Goal: Task Accomplishment & Management: Manage account settings

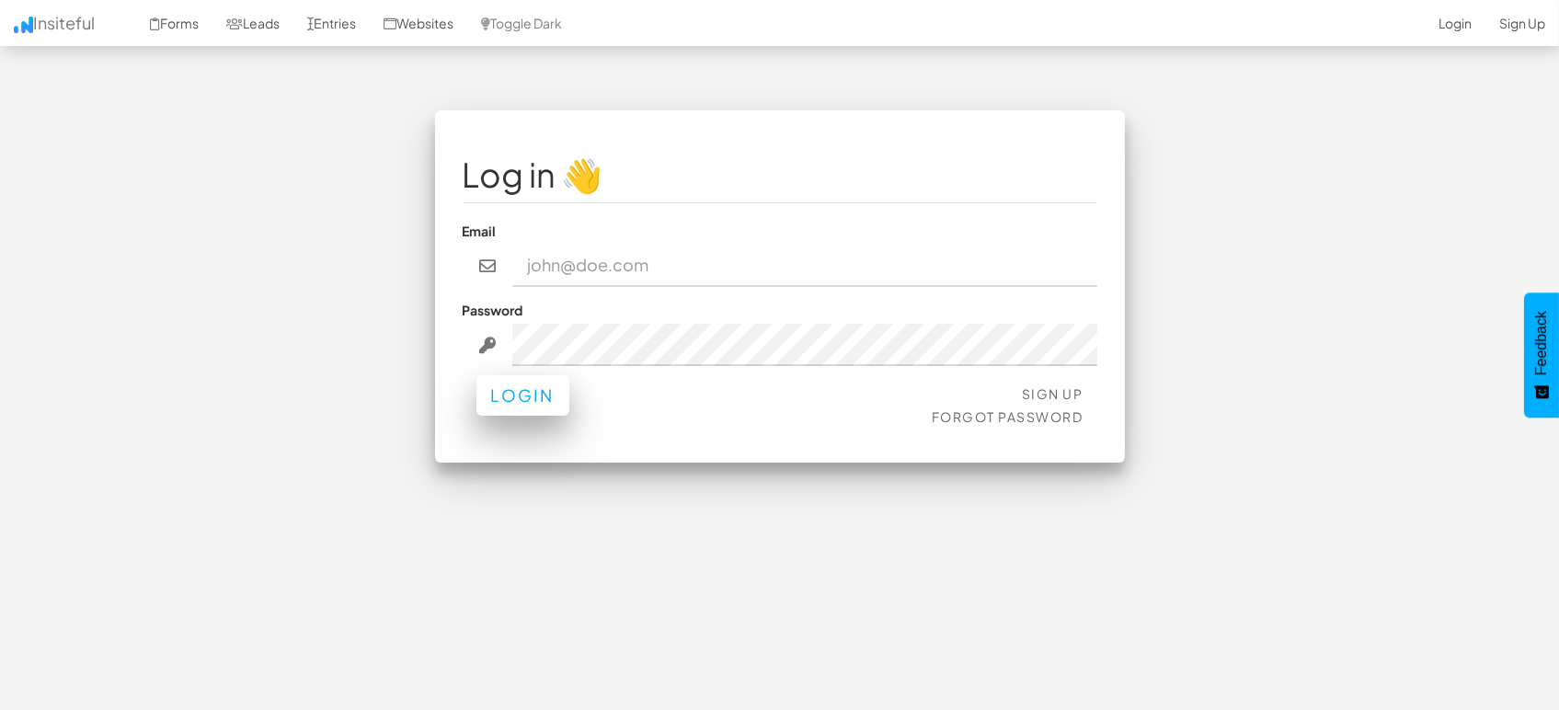
type input "[EMAIL_ADDRESS][DOMAIN_NAME]"
click at [510, 389] on button "Login" at bounding box center [523, 395] width 93 height 40
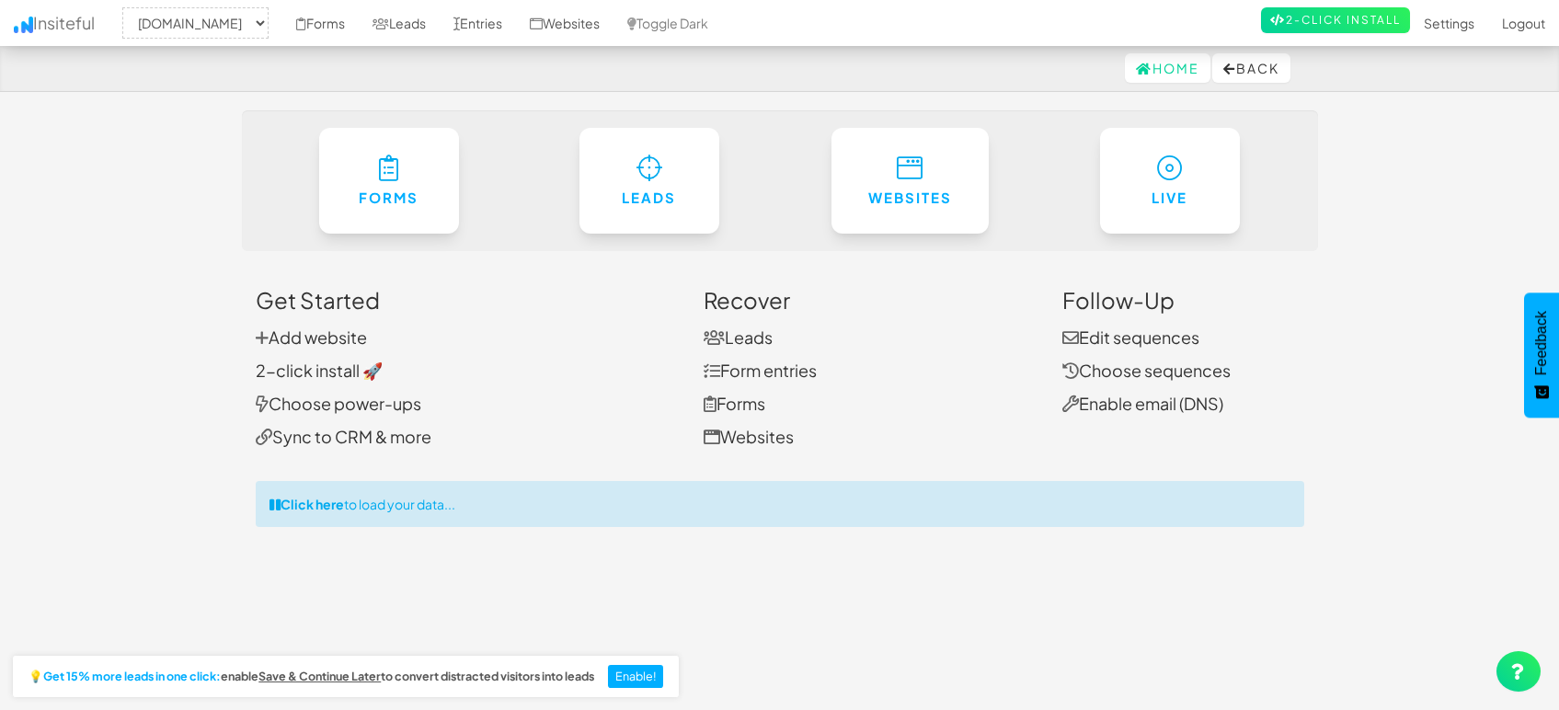
select select "1505"
click at [481, 20] on link "Entries" at bounding box center [478, 23] width 76 height 46
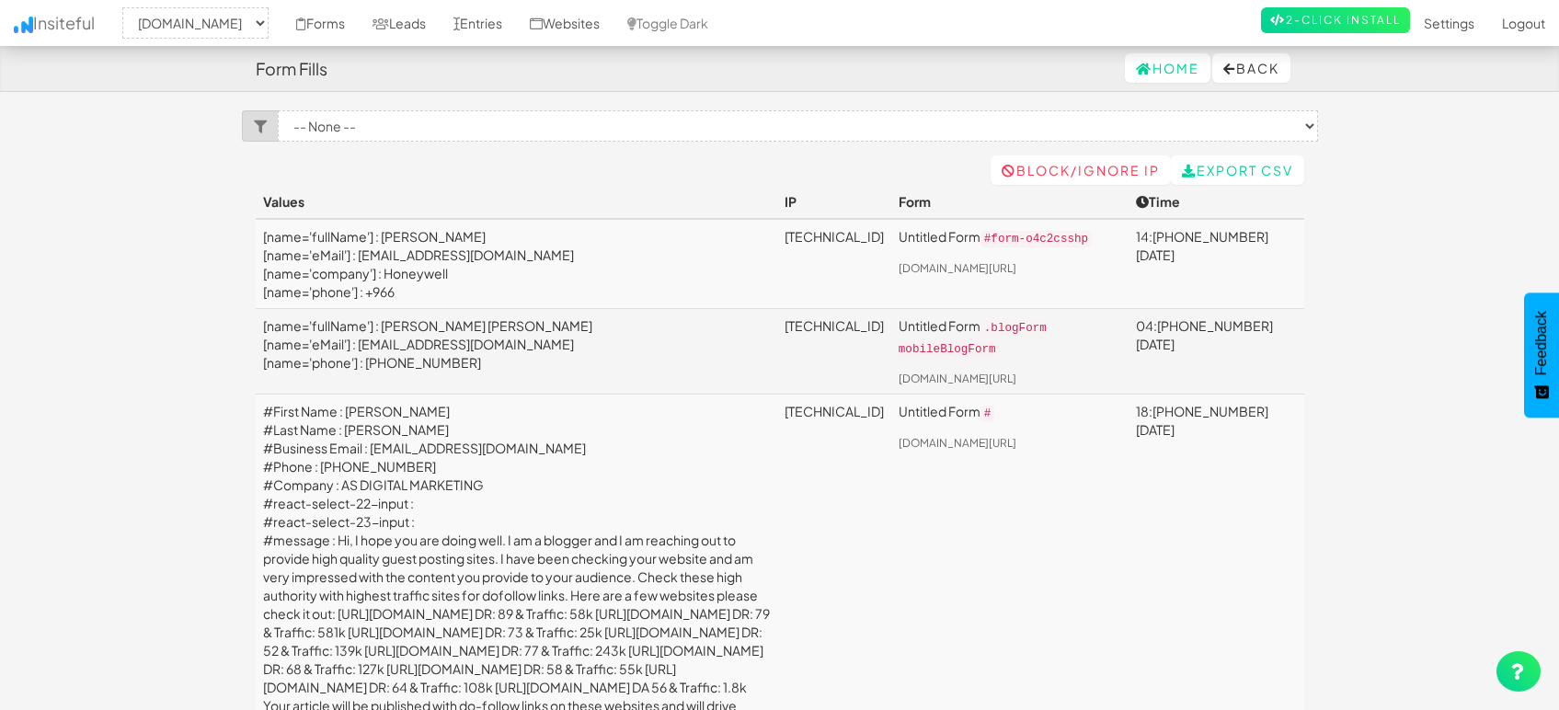
select select "1505"
click at [403, 26] on link "Leads" at bounding box center [399, 23] width 81 height 46
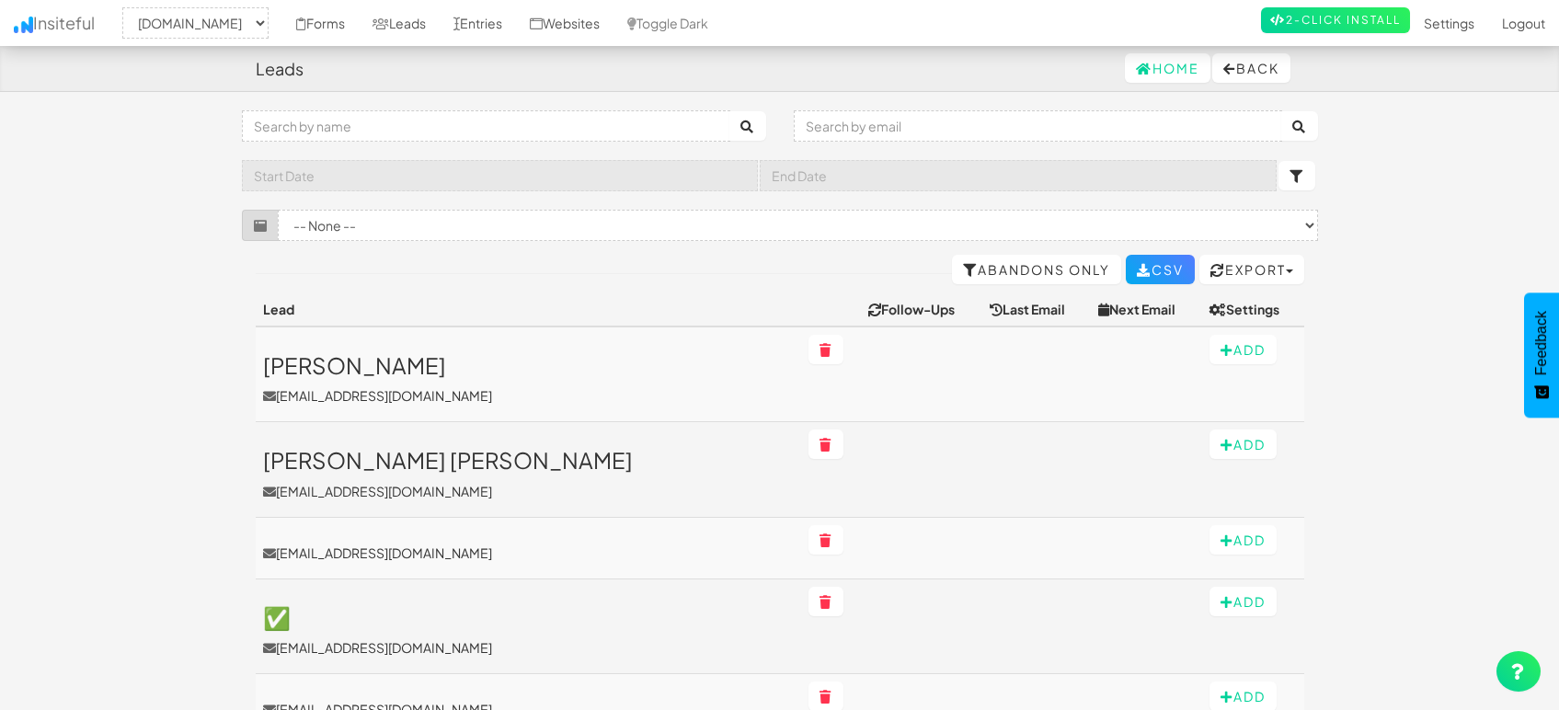
select select "1505"
